Goal: Entertainment & Leisure: Consume media (video, audio)

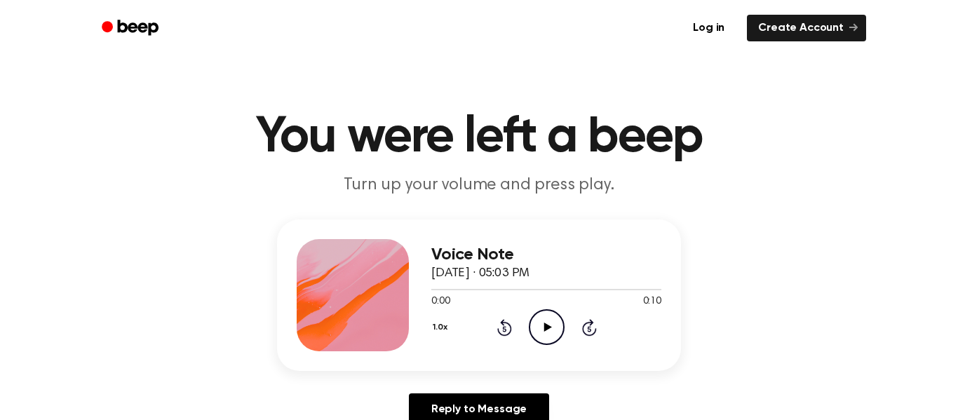
click at [529, 323] on icon "Play Audio" at bounding box center [547, 327] width 36 height 36
click at [541, 326] on icon "Play Audio" at bounding box center [547, 327] width 36 height 36
click at [535, 330] on icon "Play Audio" at bounding box center [547, 327] width 36 height 36
click at [552, 347] on div "Voice Note September 15, 2024 · 05:06 PM 0:00 0:11 Your browser does not suppor…" at bounding box center [546, 295] width 230 height 112
click at [549, 336] on icon "Play Audio" at bounding box center [547, 327] width 36 height 36
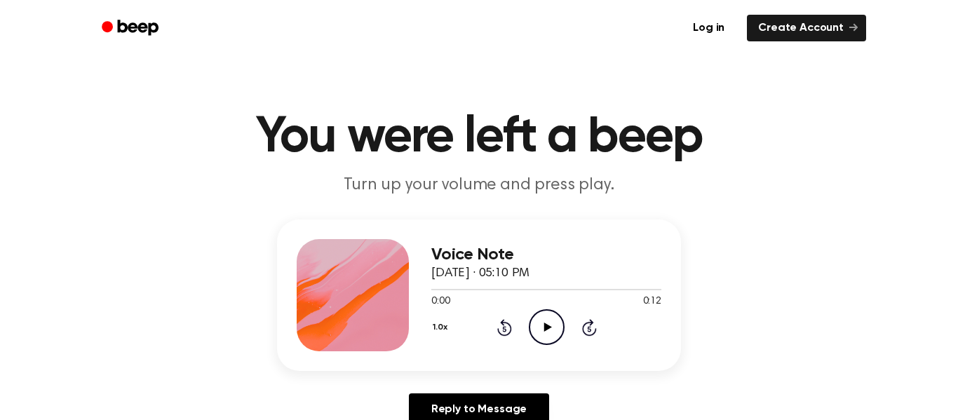
click at [557, 328] on icon "Play Audio" at bounding box center [547, 327] width 36 height 36
click at [539, 335] on icon "Play Audio" at bounding box center [547, 327] width 36 height 36
click at [545, 323] on icon "Play Audio" at bounding box center [547, 327] width 36 height 36
click at [551, 340] on icon "Play Audio" at bounding box center [547, 327] width 36 height 36
click at [549, 324] on icon "Play Audio" at bounding box center [547, 327] width 36 height 36
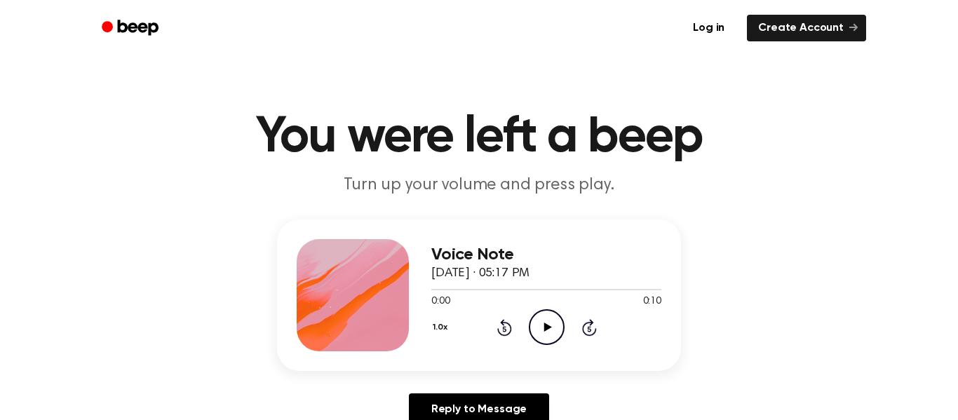
click at [556, 337] on icon "Play Audio" at bounding box center [547, 327] width 36 height 36
click at [542, 340] on icon "Play Audio" at bounding box center [547, 327] width 36 height 36
click at [552, 332] on icon "Play Audio" at bounding box center [547, 327] width 36 height 36
click at [557, 334] on icon "Play Audio" at bounding box center [547, 327] width 36 height 36
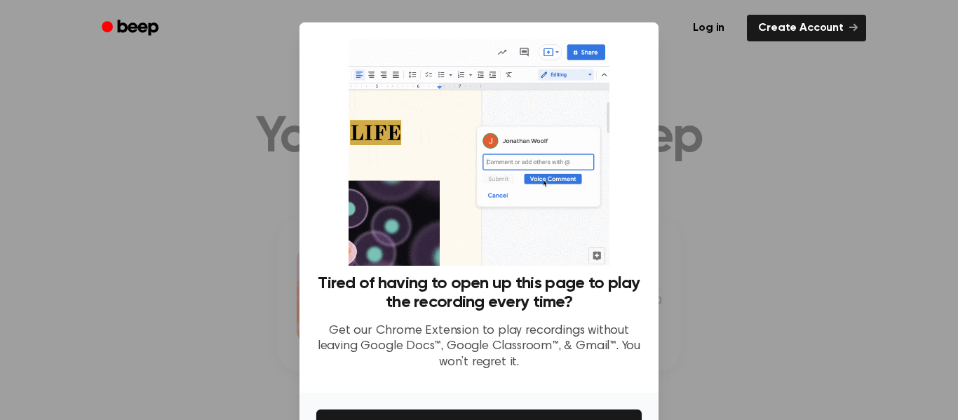
click at [738, 207] on div at bounding box center [479, 210] width 958 height 420
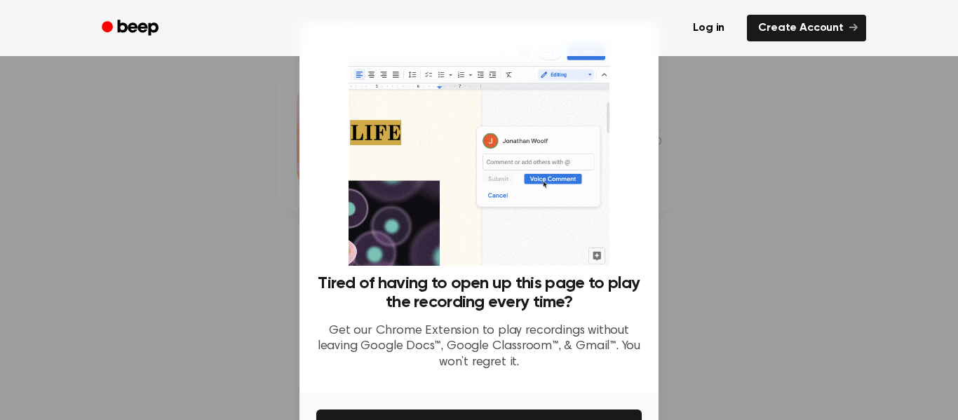
scroll to position [161, 0]
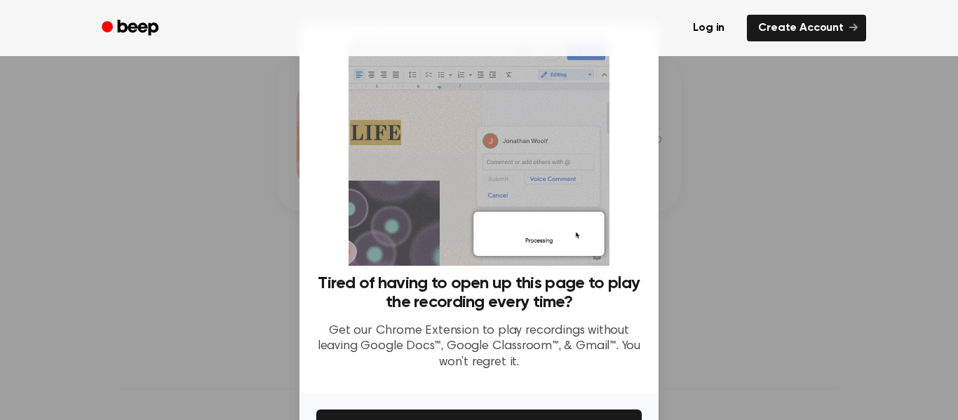
click at [729, 267] on div at bounding box center [479, 210] width 958 height 420
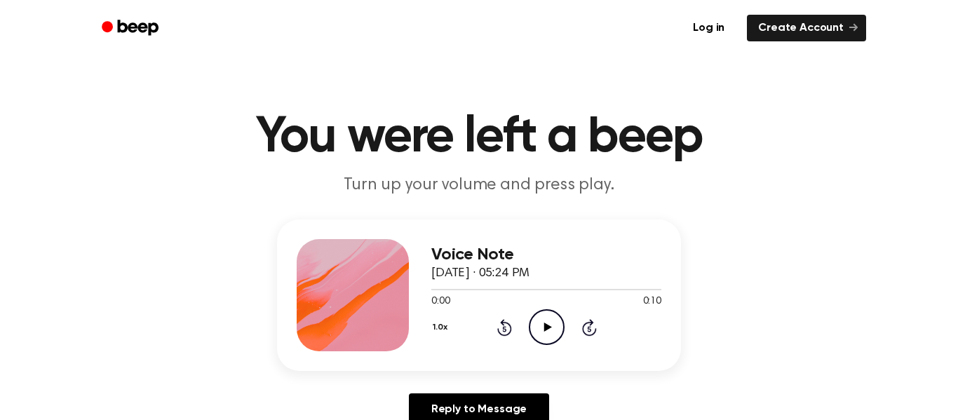
click at [540, 338] on icon "Play Audio" at bounding box center [547, 327] width 36 height 36
click at [546, 317] on icon "Play Audio" at bounding box center [547, 327] width 36 height 36
click at [540, 331] on icon "Play Audio" at bounding box center [547, 327] width 36 height 36
click at [549, 338] on icon "Play Audio" at bounding box center [547, 327] width 36 height 36
click at [547, 346] on div "Voice Note September 15, 2024 · 05:37 PM 0:00 0:09 Your browser does not suppor…" at bounding box center [546, 295] width 230 height 112
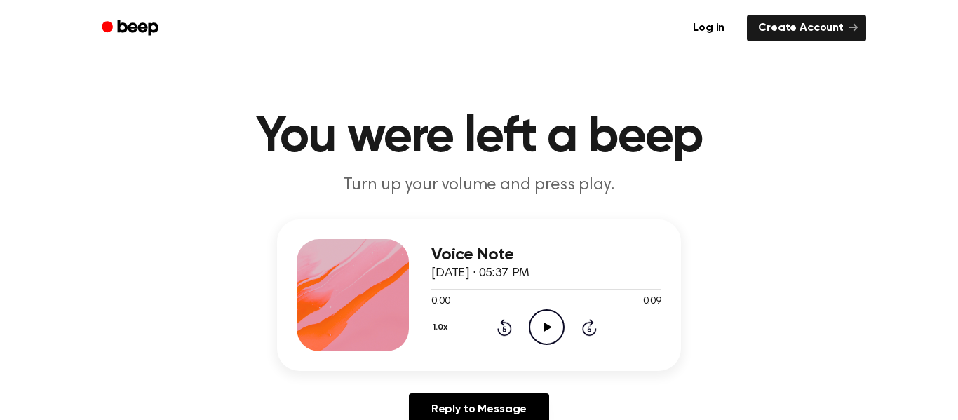
click at [544, 335] on icon "Play Audio" at bounding box center [547, 327] width 36 height 36
click at [535, 338] on icon "Play Audio" at bounding box center [547, 327] width 36 height 36
click at [554, 319] on icon "Play Audio" at bounding box center [547, 327] width 36 height 36
click at [538, 333] on icon "Play Audio" at bounding box center [547, 327] width 36 height 36
click at [549, 331] on icon "Play Audio" at bounding box center [547, 327] width 36 height 36
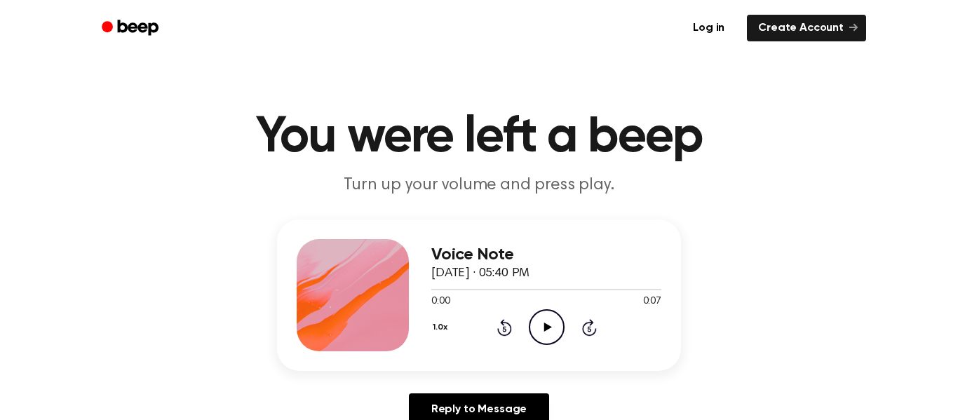
click at [540, 321] on icon "Play Audio" at bounding box center [547, 327] width 36 height 36
